Goal: Task Accomplishment & Management: Complete application form

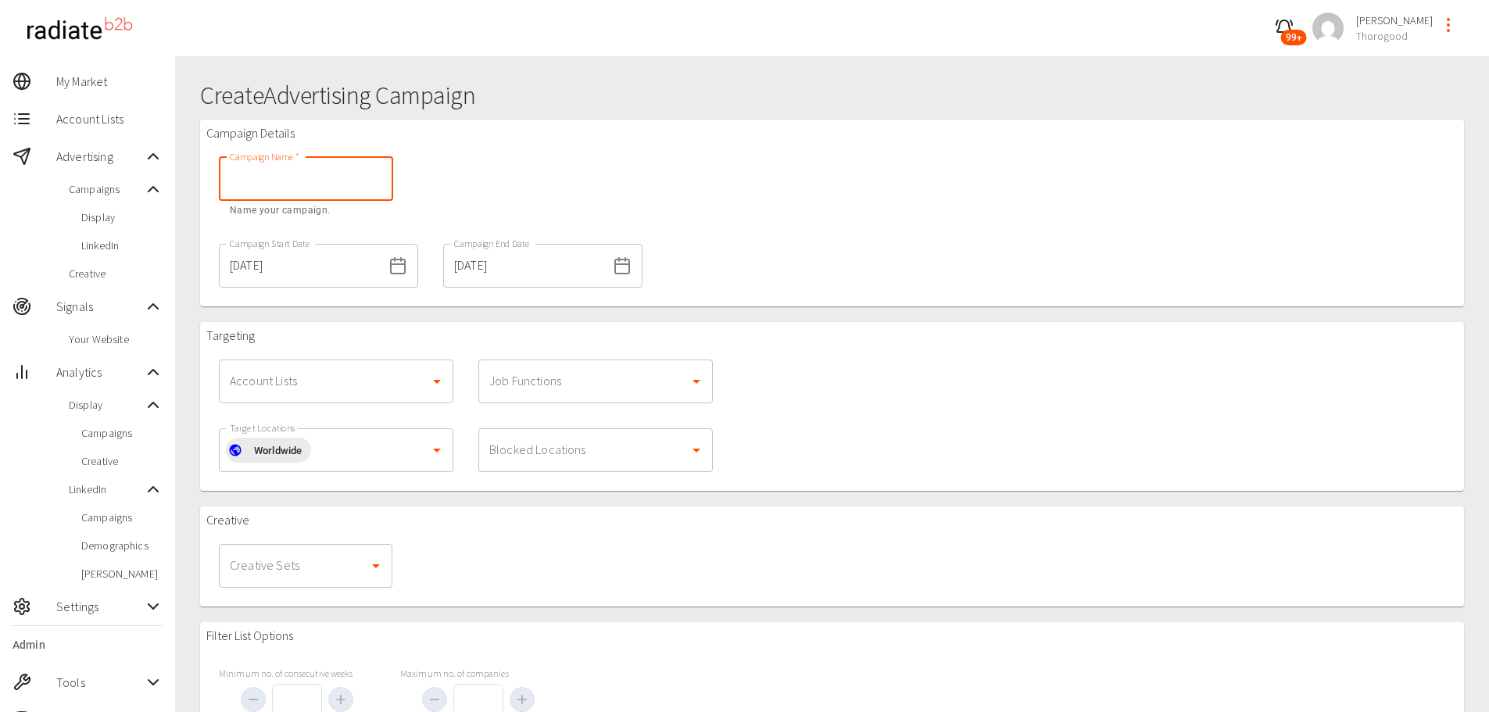
click at [235, 190] on input "Campaign Name   *" at bounding box center [306, 179] width 174 height 44
type input "Partners"
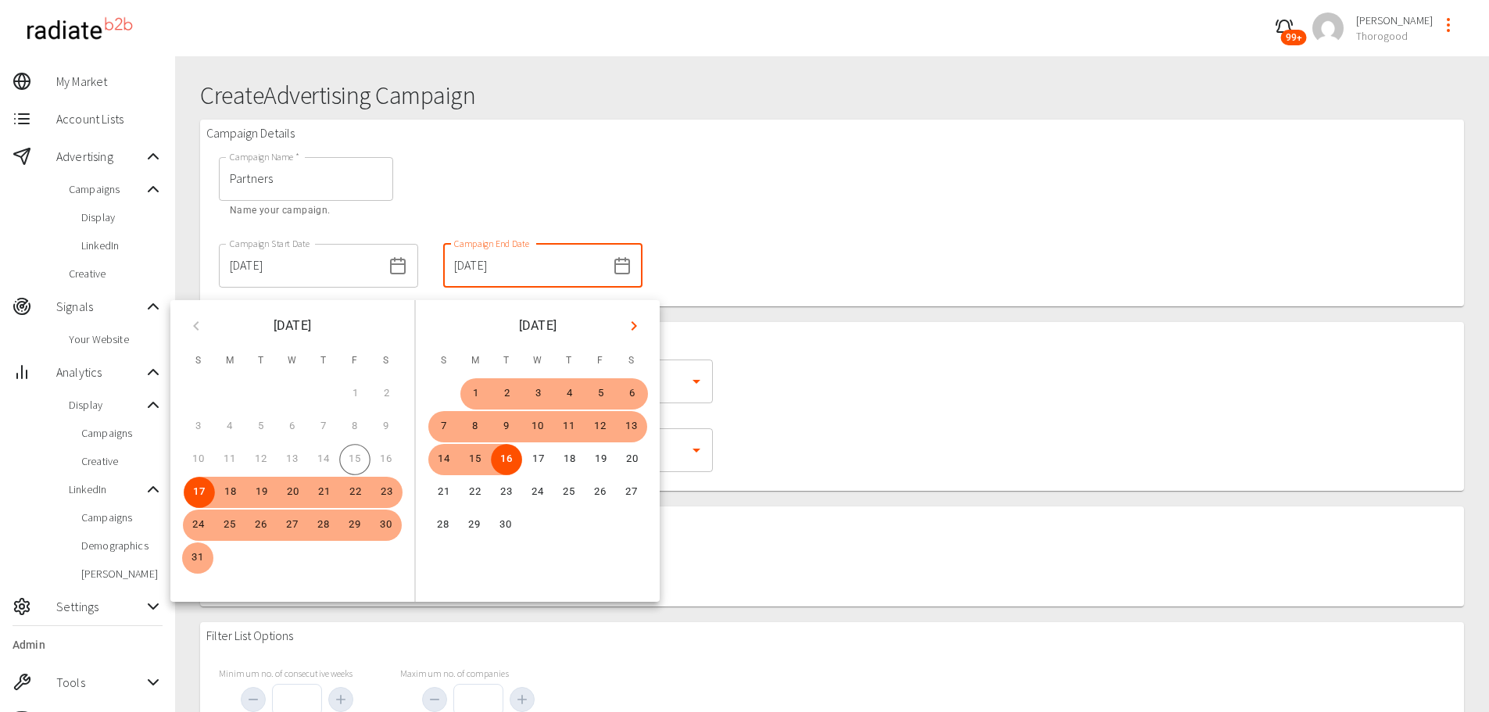
click at [486, 281] on input "[DATE]" at bounding box center [524, 266] width 163 height 44
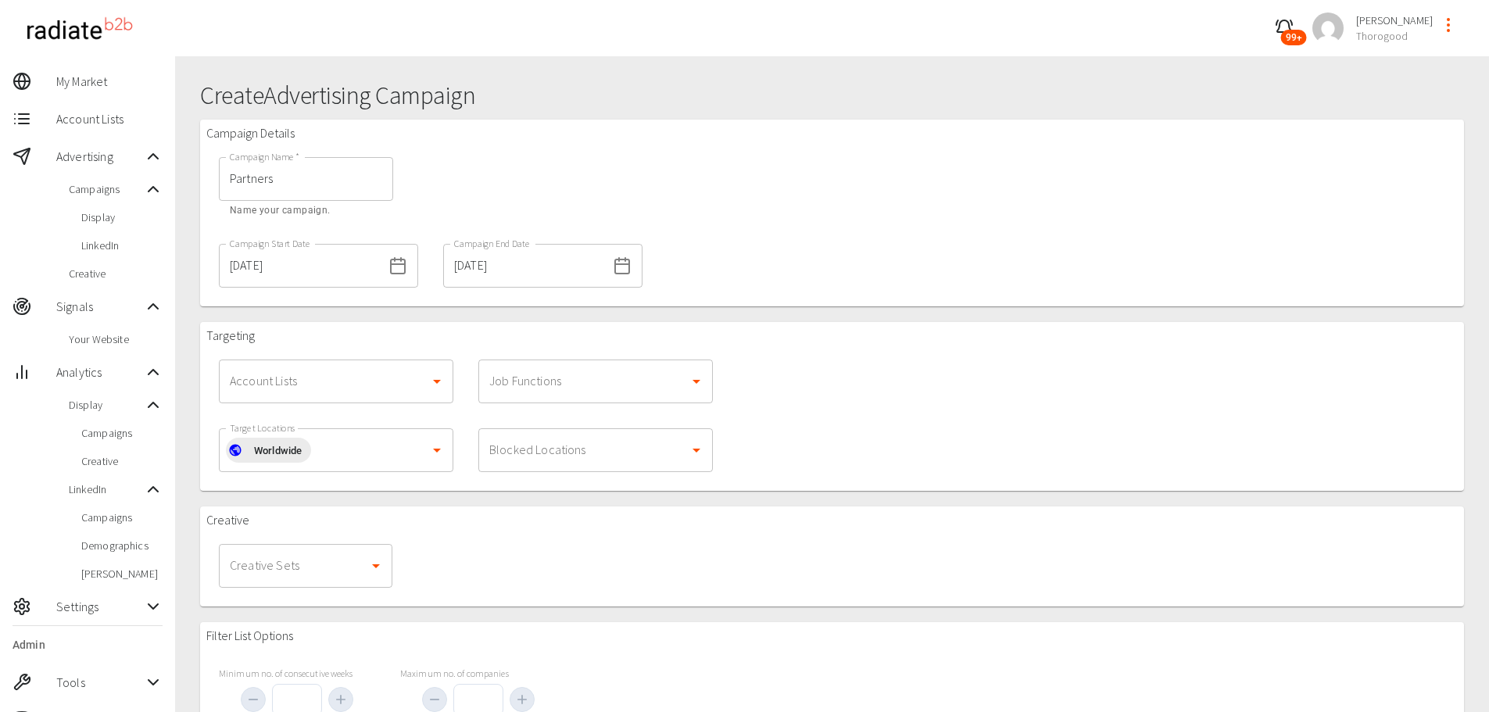
click at [623, 199] on div "Campaign Name   * Partners Campaign Name   * Name your campaign." at bounding box center [430, 188] width 449 height 87
click at [409, 381] on input "Account Lists" at bounding box center [324, 382] width 197 height 30
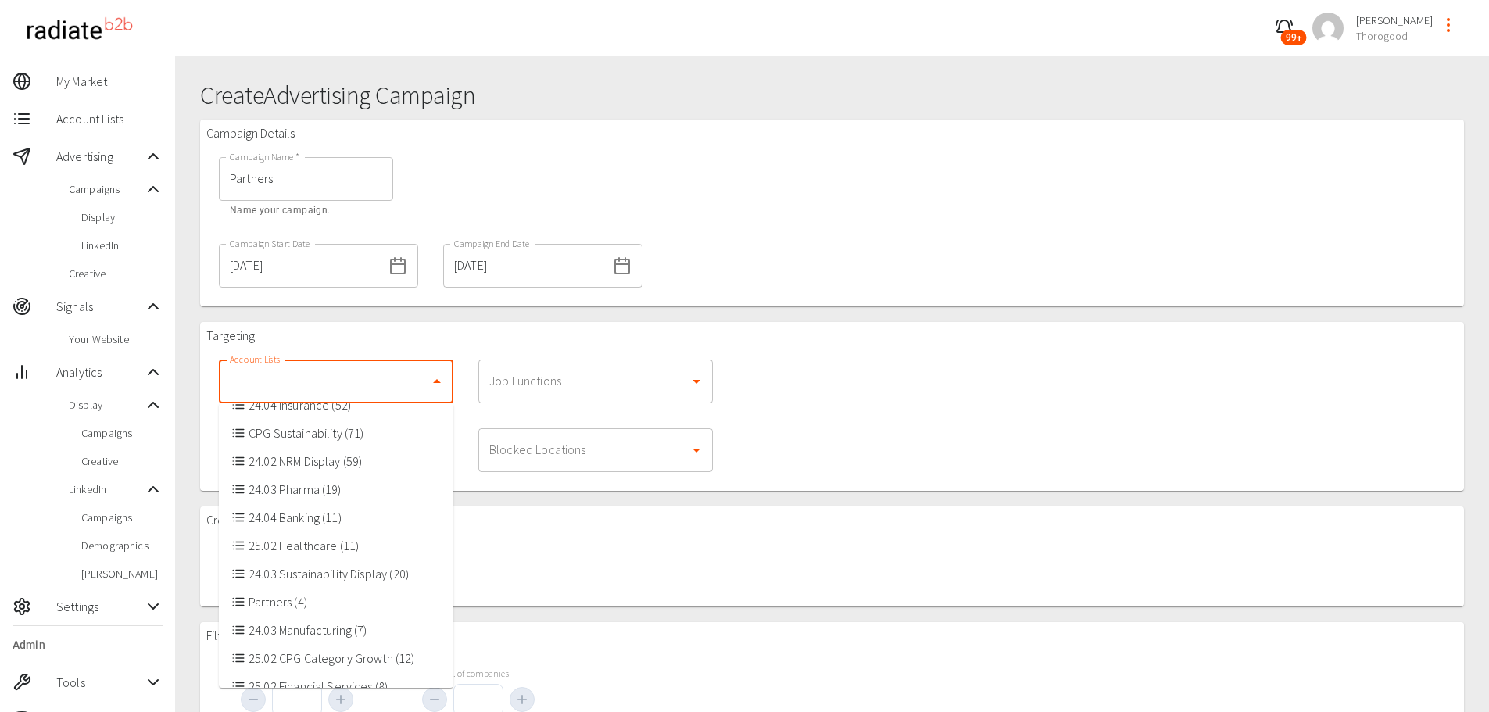
scroll to position [122, 0]
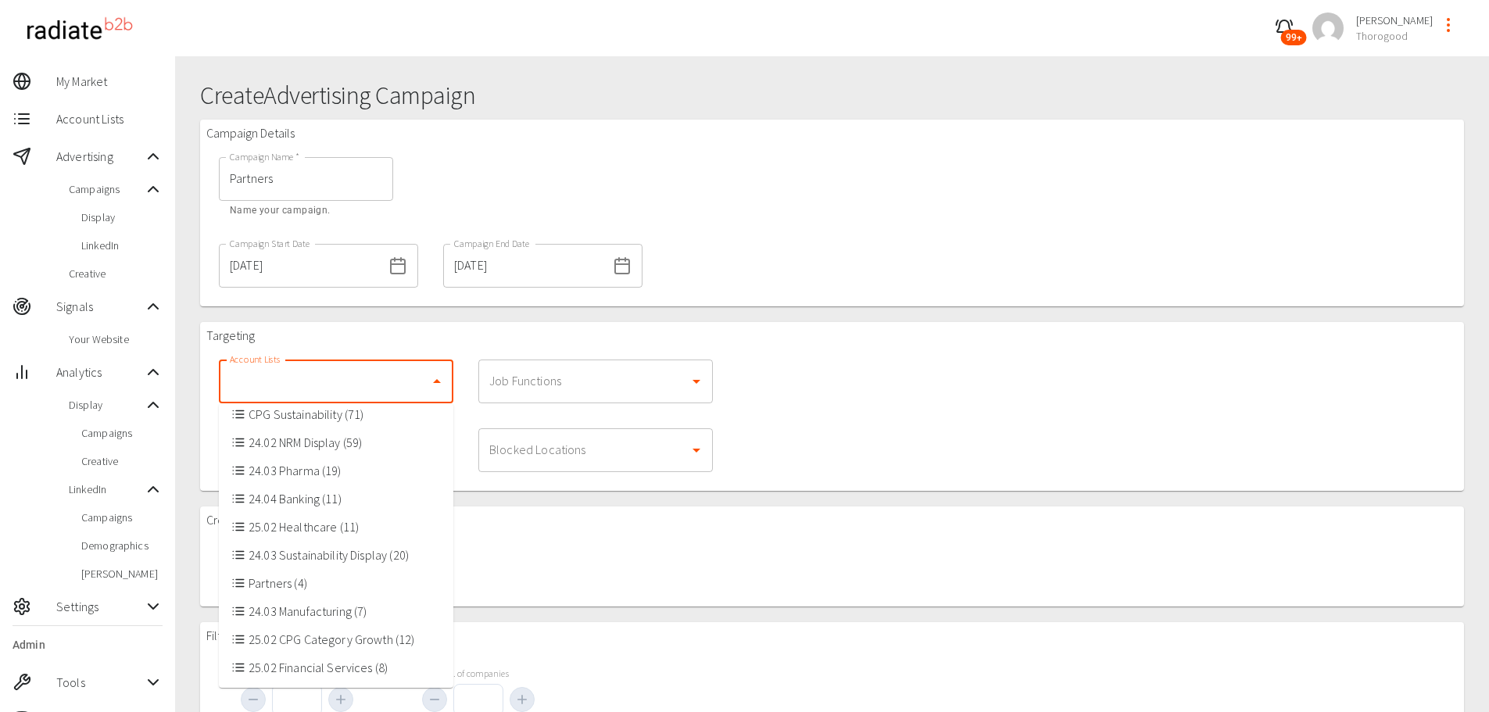
click at [334, 595] on li "Partners (4)" at bounding box center [336, 583] width 235 height 28
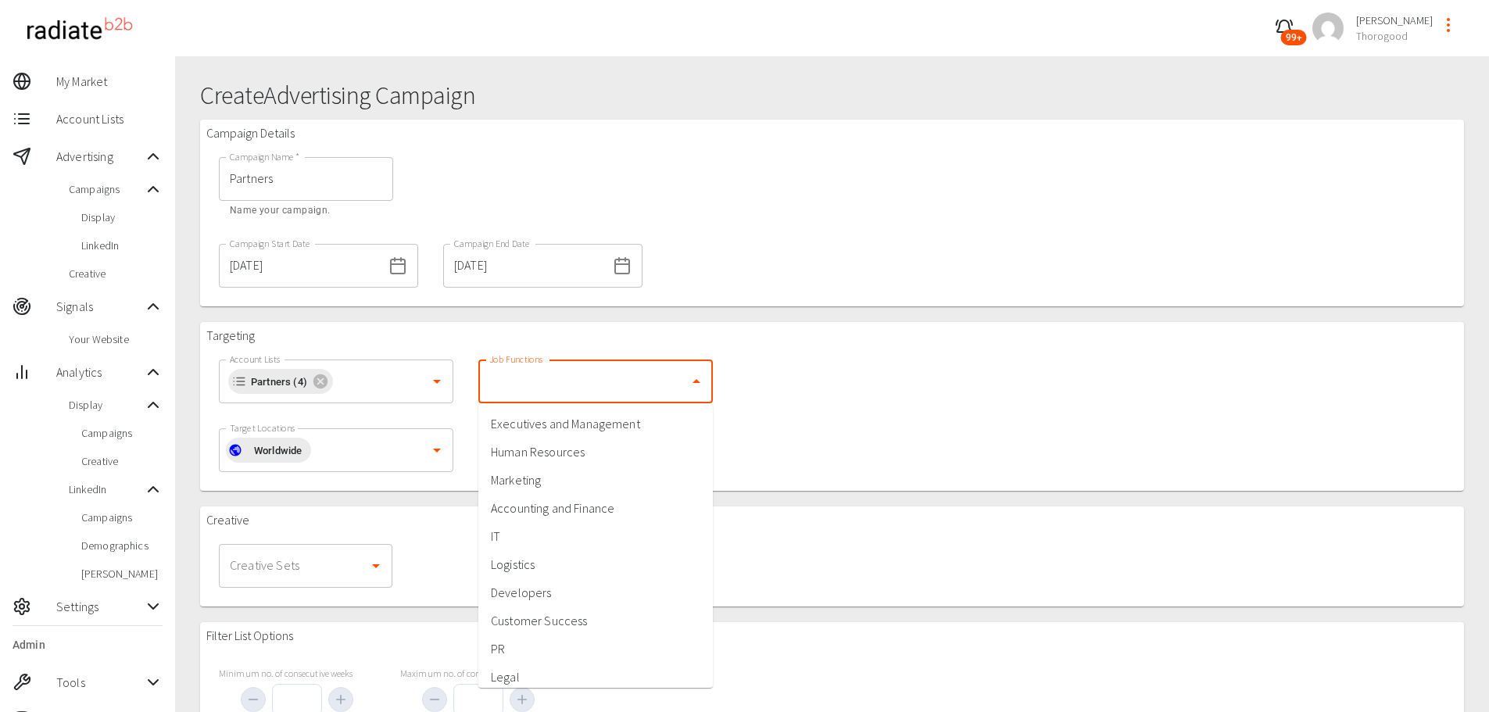
click at [559, 371] on input "Job Functions" at bounding box center [583, 382] width 197 height 30
click at [928, 410] on div "Targeting Account Lists Partners (4) Account Lists Job Functions Job Functions …" at bounding box center [832, 406] width 1264 height 169
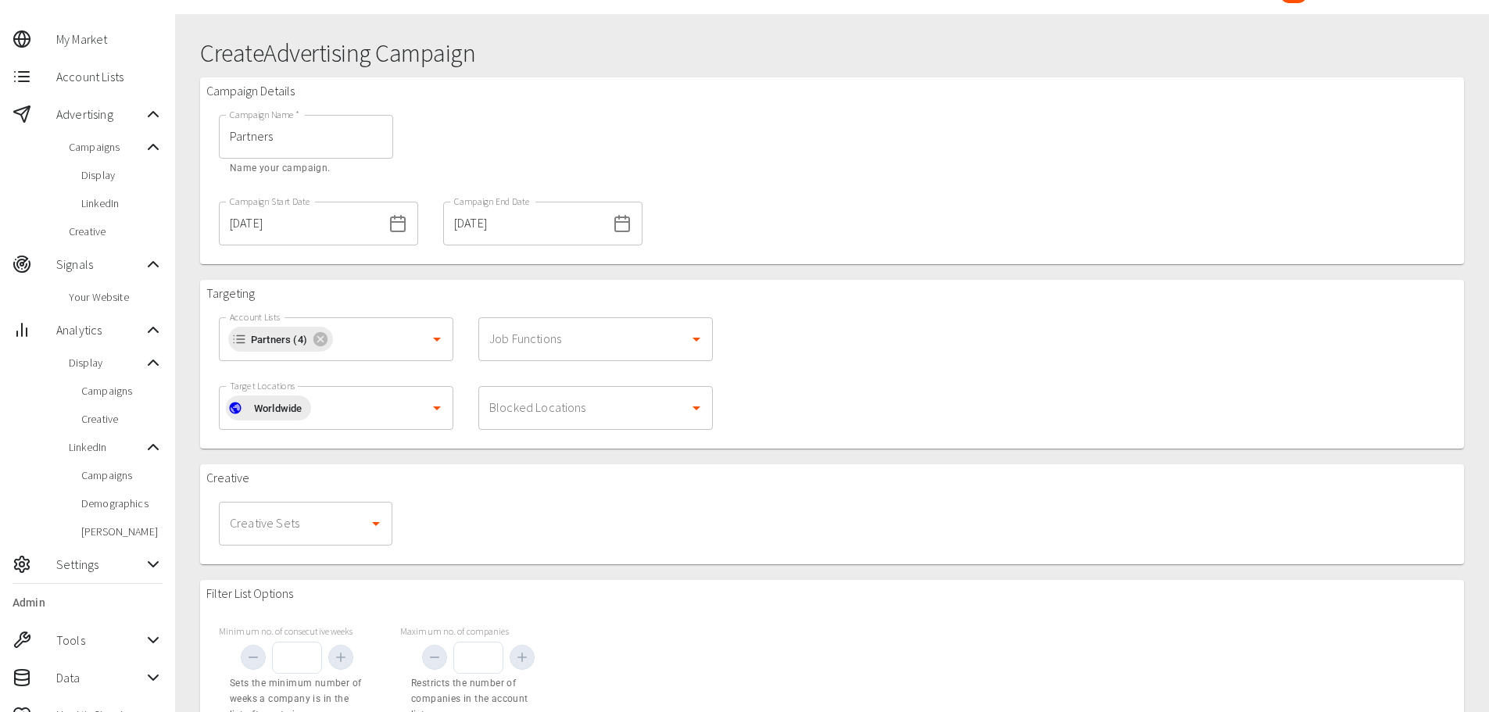
scroll to position [346, 0]
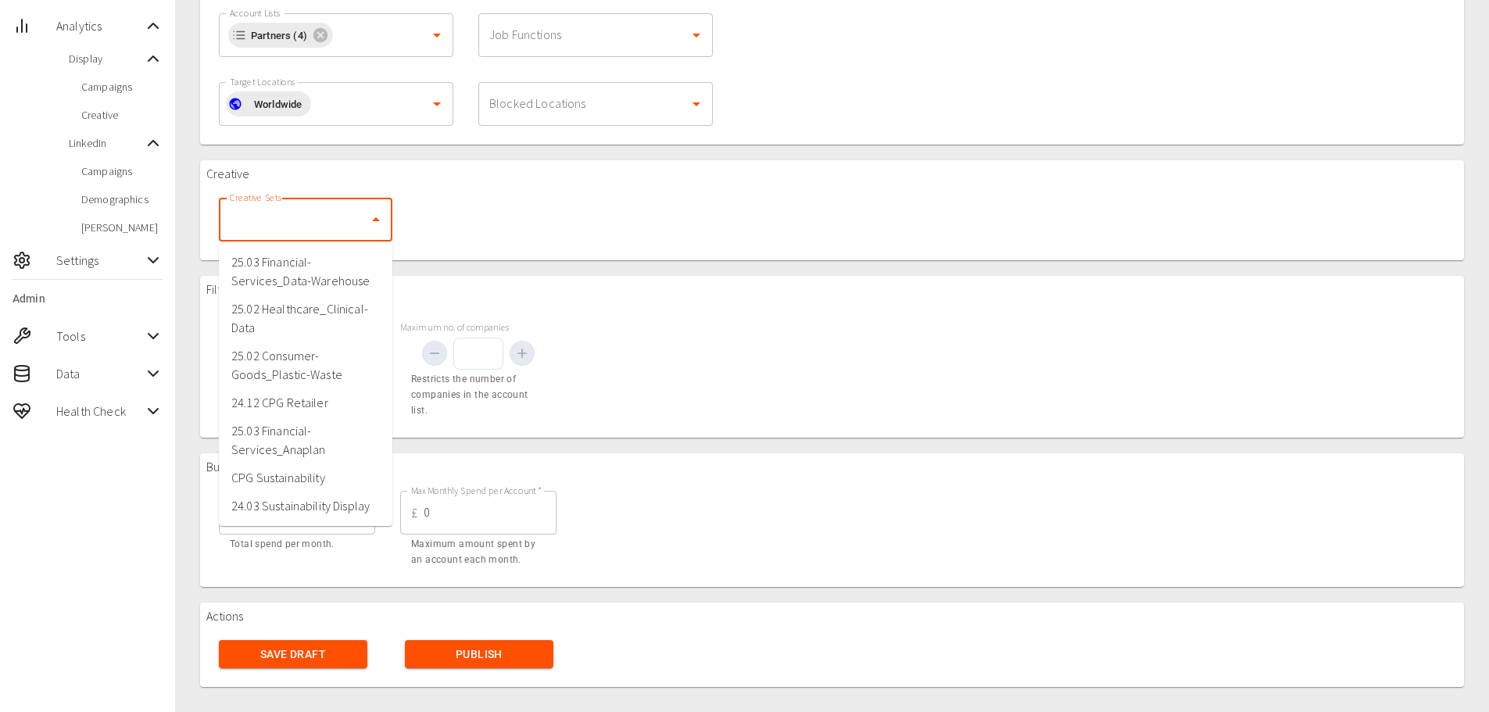
click at [357, 225] on input "Creative Sets" at bounding box center [294, 220] width 136 height 30
click at [593, 245] on div "Creative Creative Sets Creative Sets" at bounding box center [832, 210] width 1264 height 100
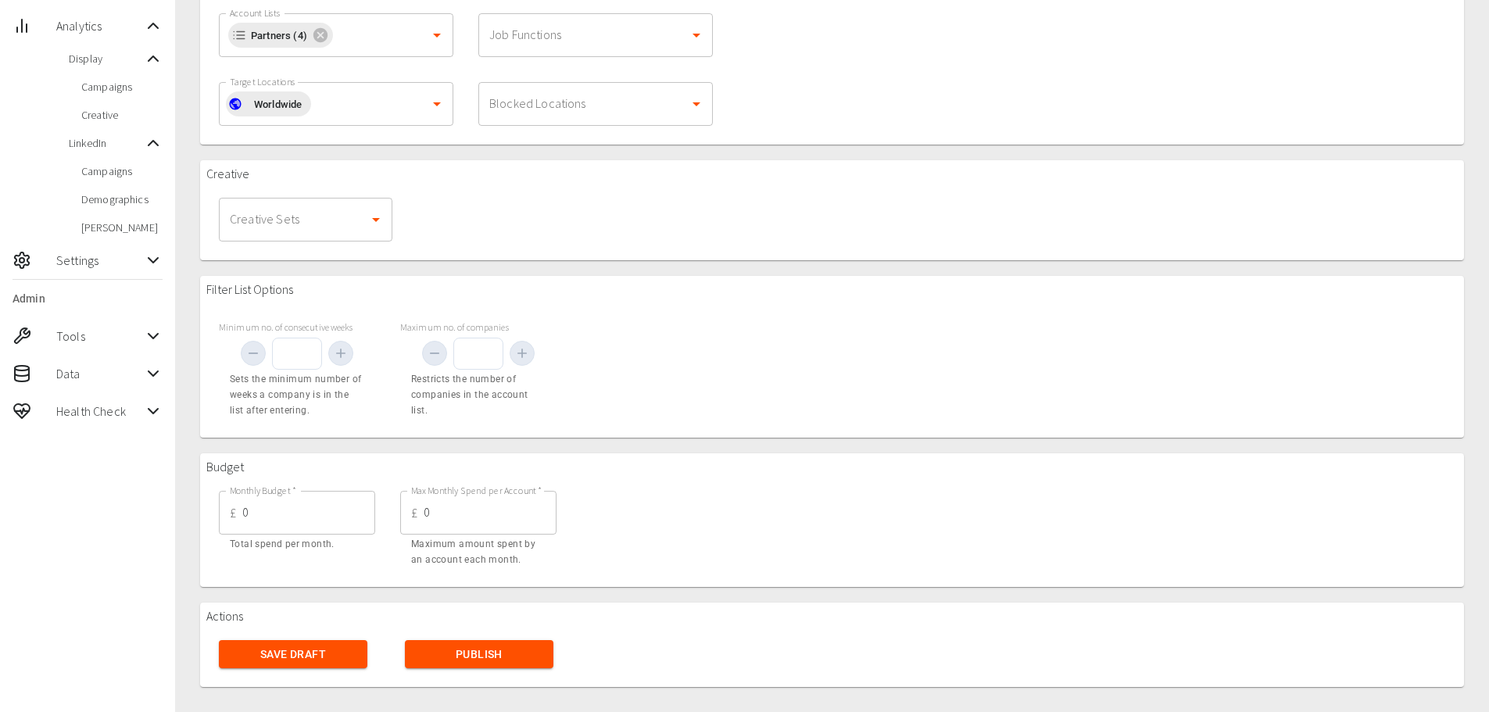
click at [918, 490] on div "Budget Monthly Budget   * £ 0 Monthly Budget   * Total spend per month. Max Mon…" at bounding box center [832, 520] width 1264 height 134
click at [1246, 81] on div "Targeting Account Lists Partners (4) Account Lists Job Functions Job Functions …" at bounding box center [832, 60] width 1264 height 169
click at [1214, 102] on div "Targeting Account Lists Partners (4) Account Lists Job Functions Job Functions …" at bounding box center [832, 60] width 1264 height 169
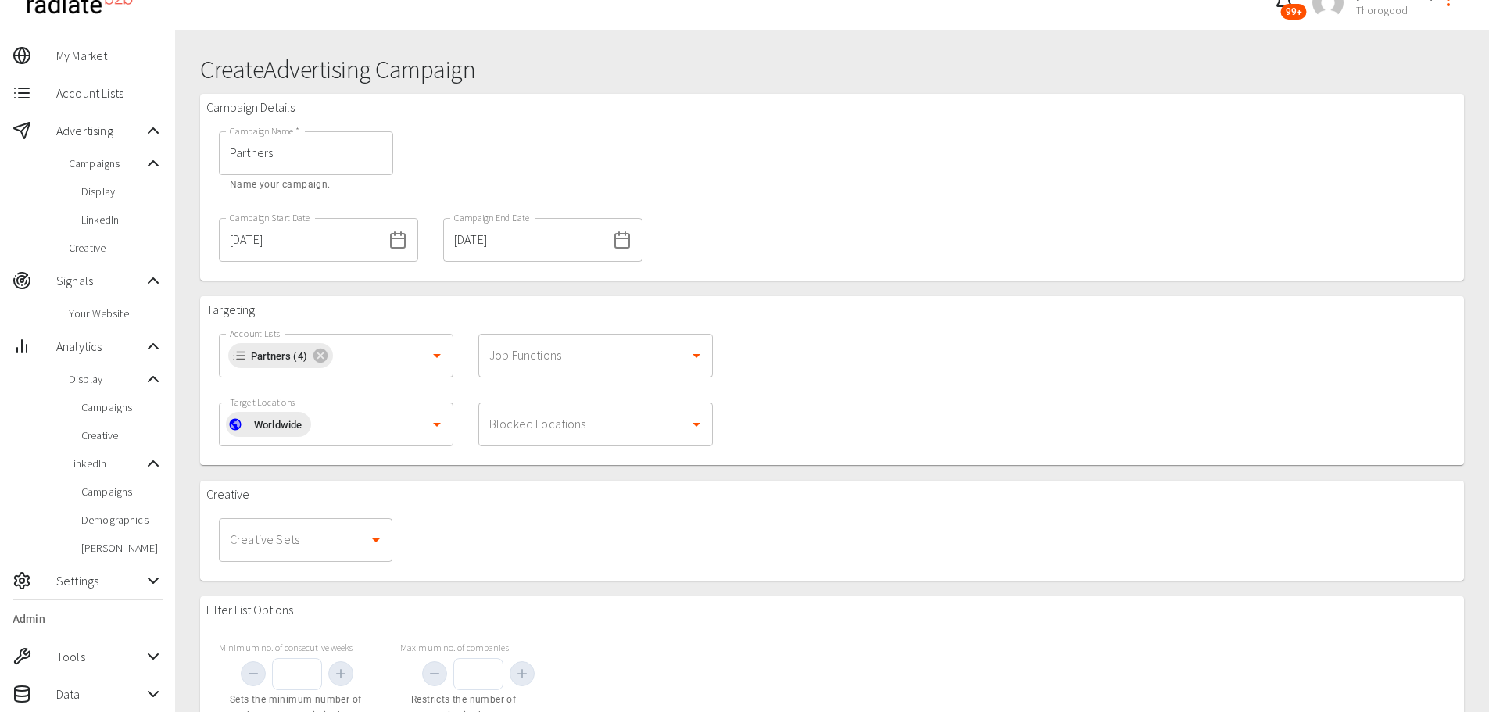
scroll to position [0, 0]
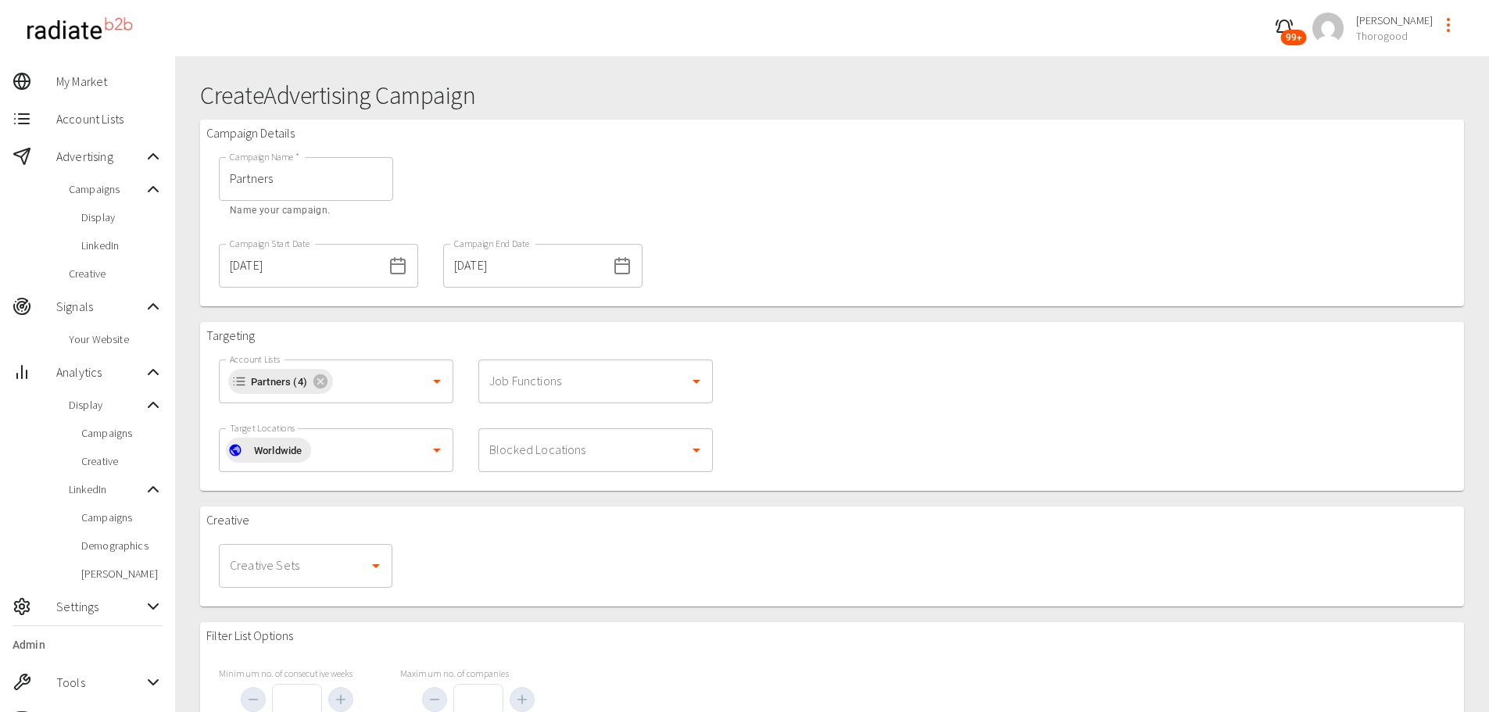
click at [1032, 134] on div "Campaign Details Campaign Name   * Partners Campaign Name   * Name your campaig…" at bounding box center [832, 213] width 1264 height 187
click at [1019, 177] on div "Campaign Details Campaign Name   * Partners Campaign Name   * Name your campaig…" at bounding box center [832, 213] width 1264 height 187
click at [1079, 216] on div "Campaign Details Campaign Name   * Partners Campaign Name   * Name your campaig…" at bounding box center [832, 213] width 1264 height 187
click at [1059, 236] on div "Campaign Details Campaign Name   * Partners Campaign Name   * Name your campaig…" at bounding box center [832, 213] width 1264 height 187
click at [963, 201] on div "Campaign Details Campaign Name   * Partners Campaign Name   * Name your campaig…" at bounding box center [832, 213] width 1264 height 187
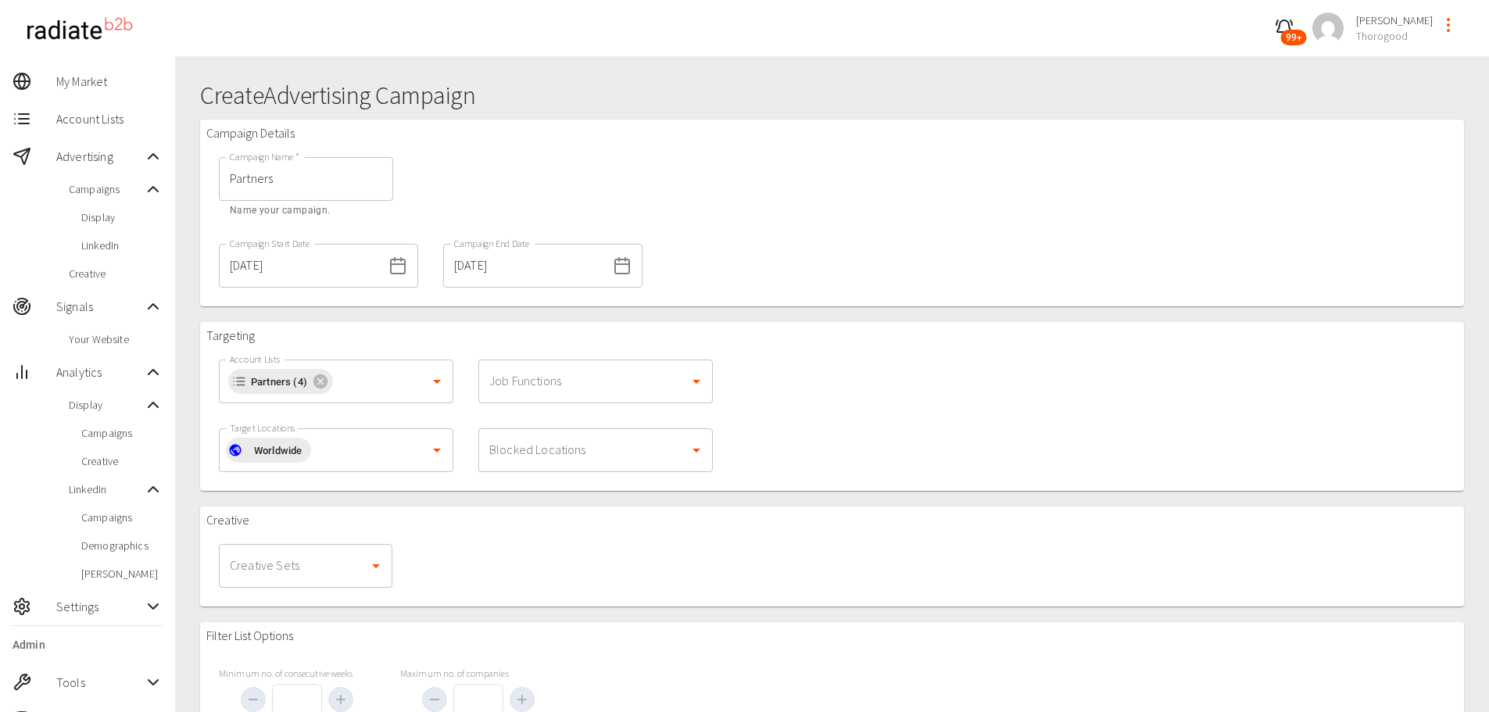
click at [1031, 179] on div "Campaign Details Campaign Name   * Partners Campaign Name   * Name your campaig…" at bounding box center [832, 213] width 1264 height 187
click at [1029, 166] on div "Campaign Details Campaign Name   * Partners Campaign Name   * Name your campaig…" at bounding box center [832, 213] width 1264 height 187
click at [1042, 142] on div "Campaign Details Campaign Name   * Partners Campaign Name   * Name your campaig…" at bounding box center [832, 213] width 1264 height 187
click at [1078, 137] on div "Campaign Details Campaign Name   * Partners Campaign Name   * Name your campaig…" at bounding box center [832, 213] width 1264 height 187
click at [1182, 153] on div "Campaign Details Campaign Name   * Partners Campaign Name   * Name your campaig…" at bounding box center [832, 213] width 1264 height 187
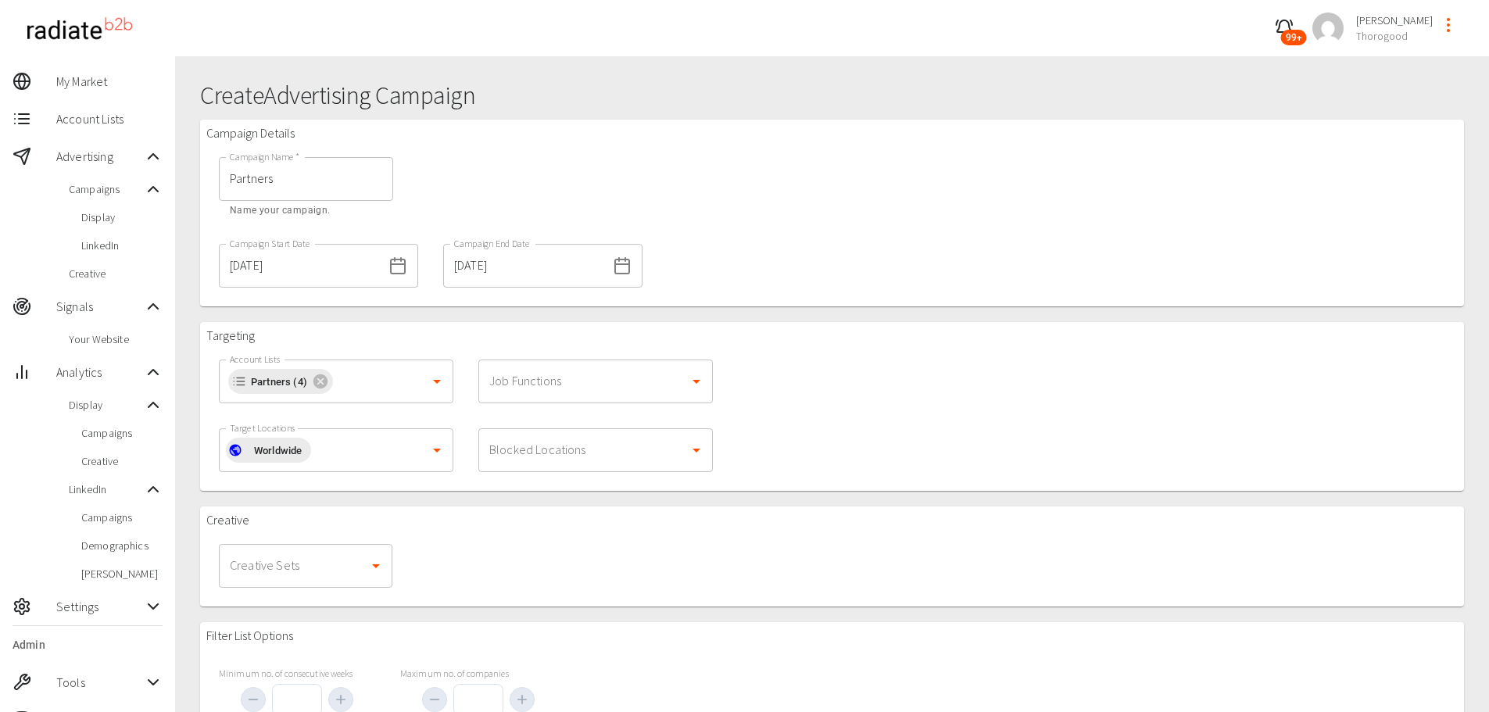
click at [1214, 146] on div "Campaign Details Campaign Name   * Partners Campaign Name   * Name your campaig…" at bounding box center [832, 213] width 1264 height 187
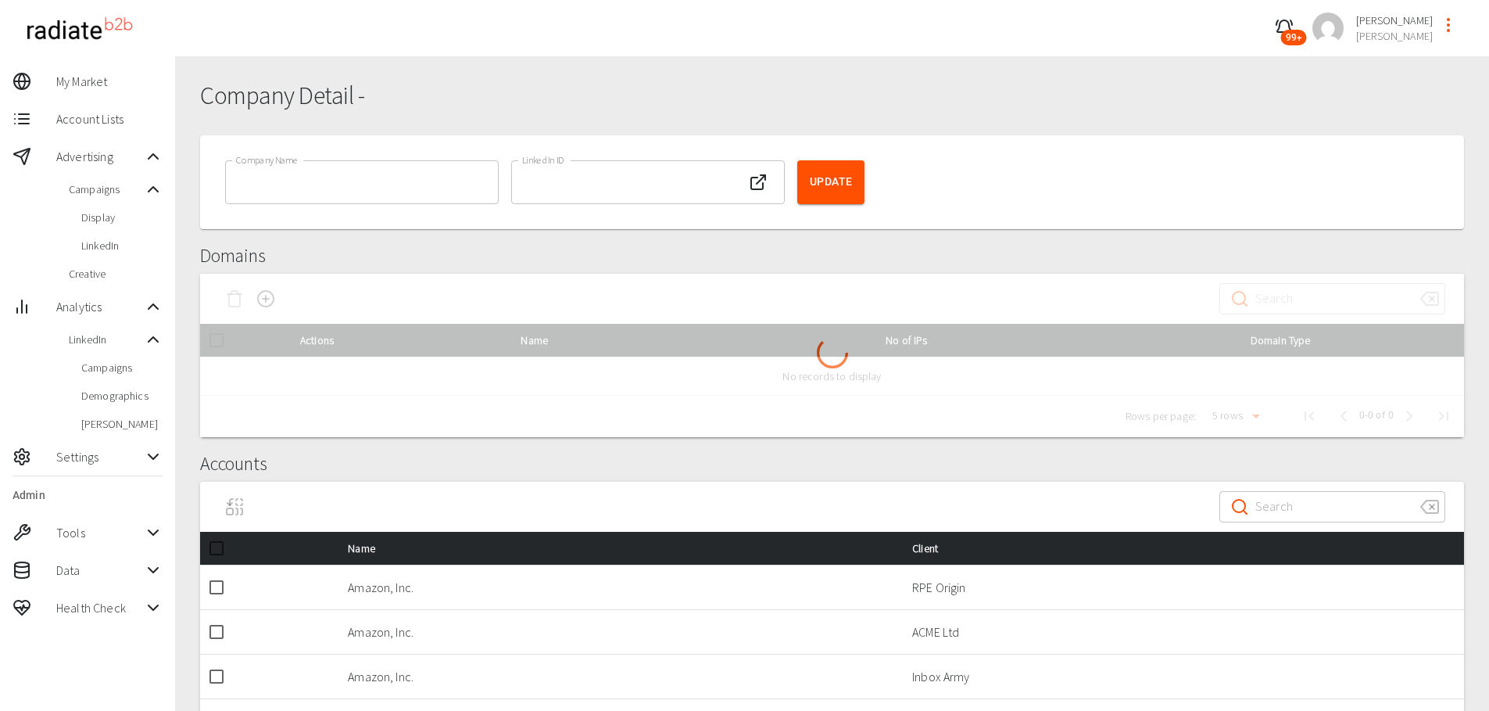
type input "Amazon, Inc."
type input "Unknown"
type input "Microsoft Corporation"
type input "Unknown"
